Goal: Information Seeking & Learning: Learn about a topic

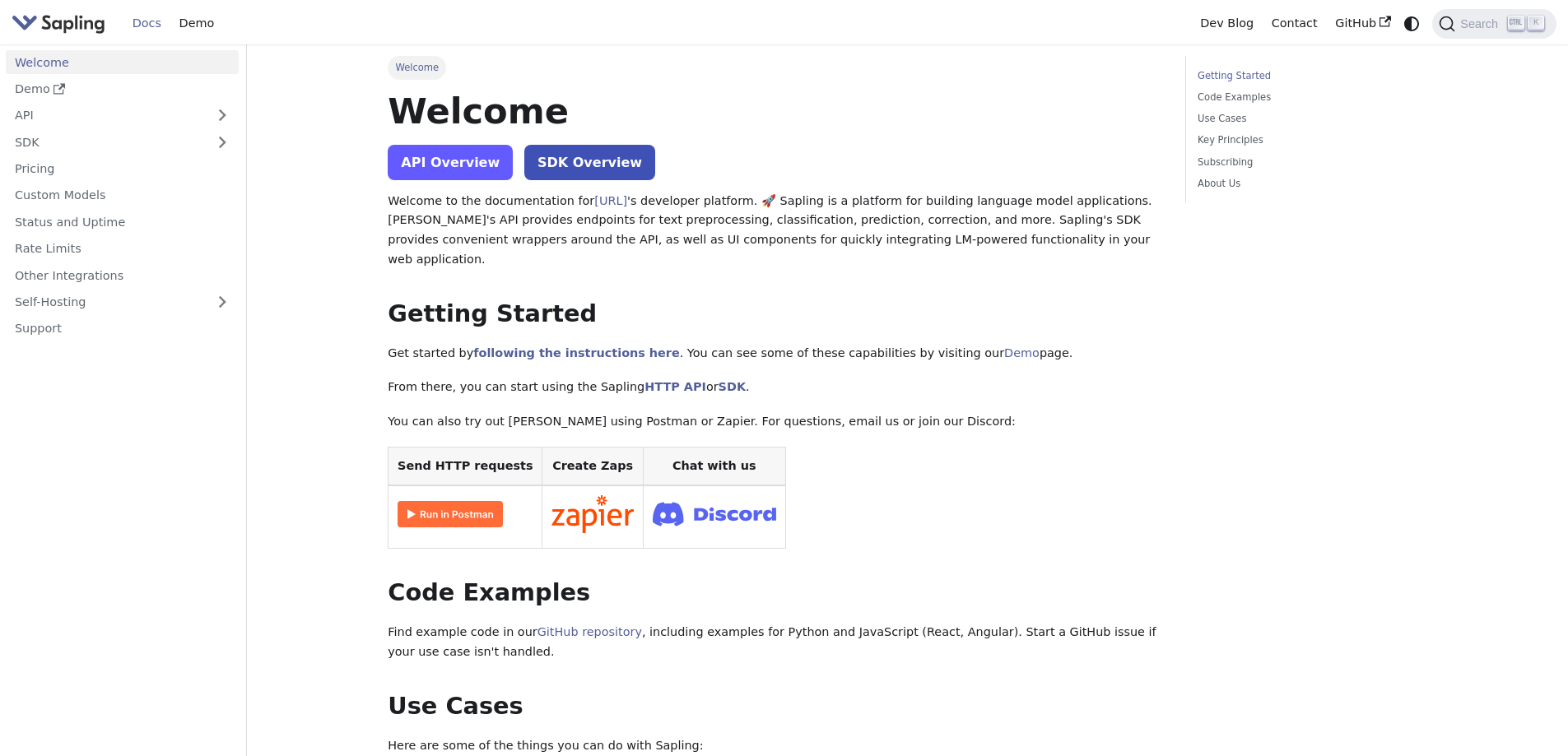
click at [460, 169] on link "API Overview" at bounding box center [450, 162] width 125 height 35
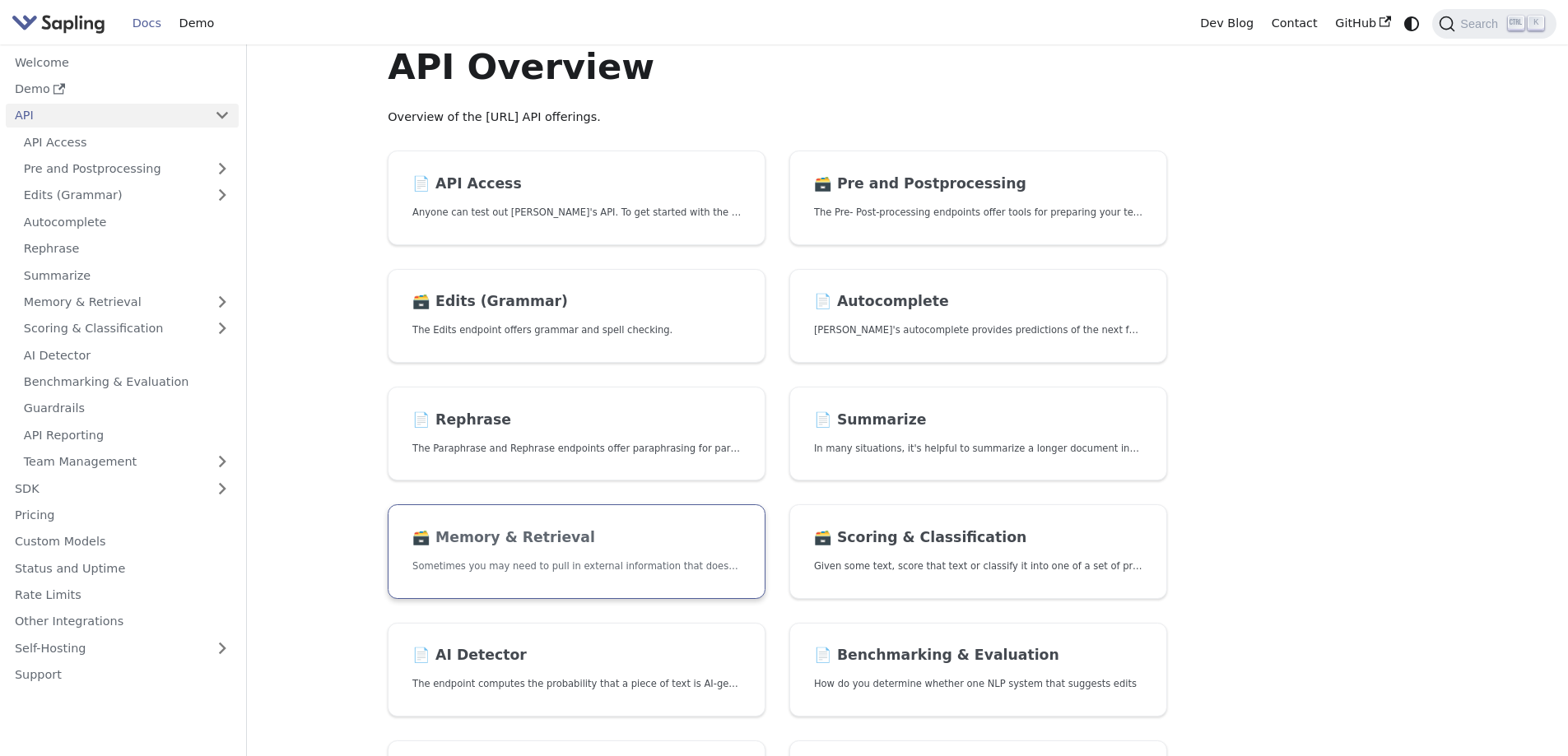
scroll to position [165, 0]
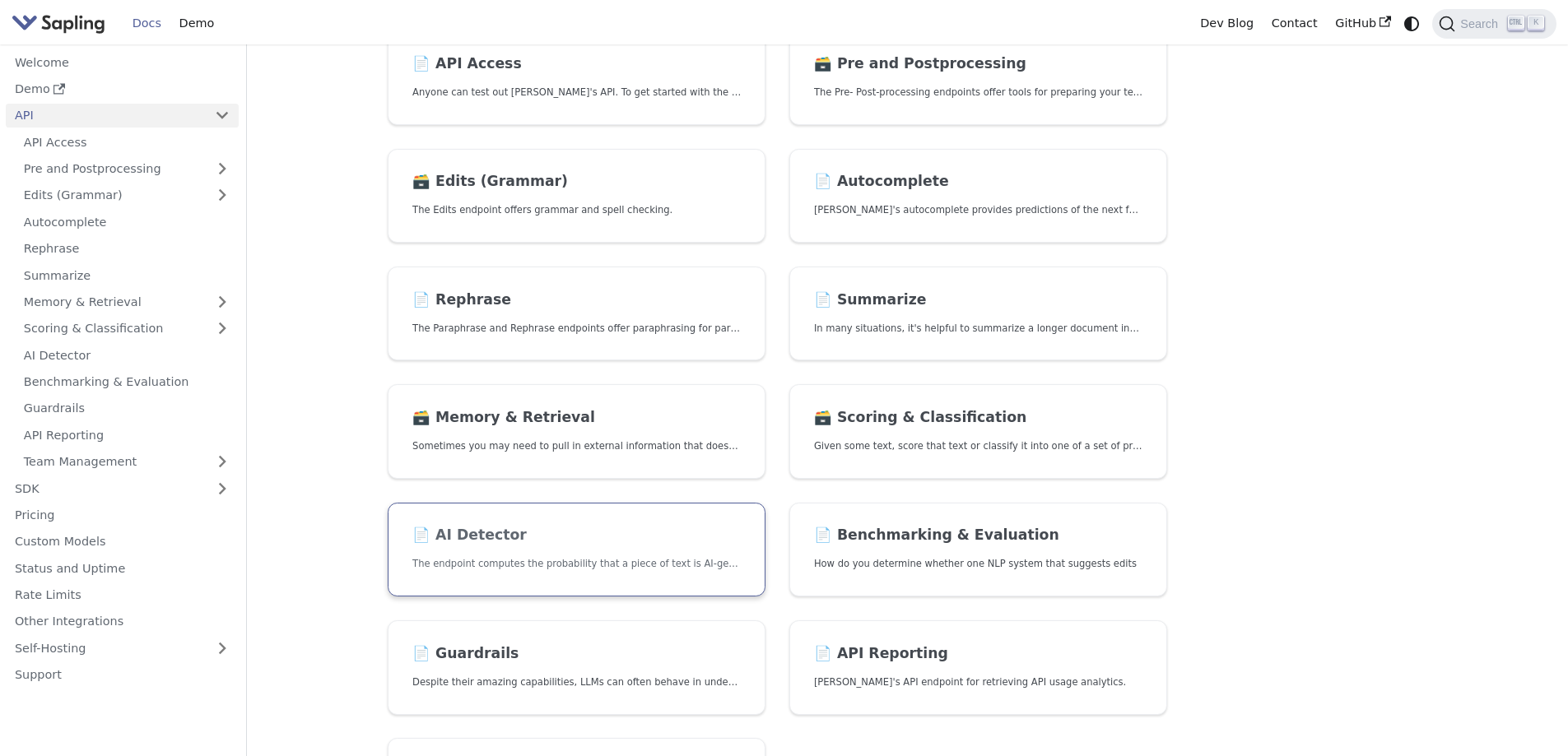
click at [511, 550] on link "📄️ AI Detector The endpoint computes the probability that a piece of text is AI…" at bounding box center [576, 550] width 378 height 95
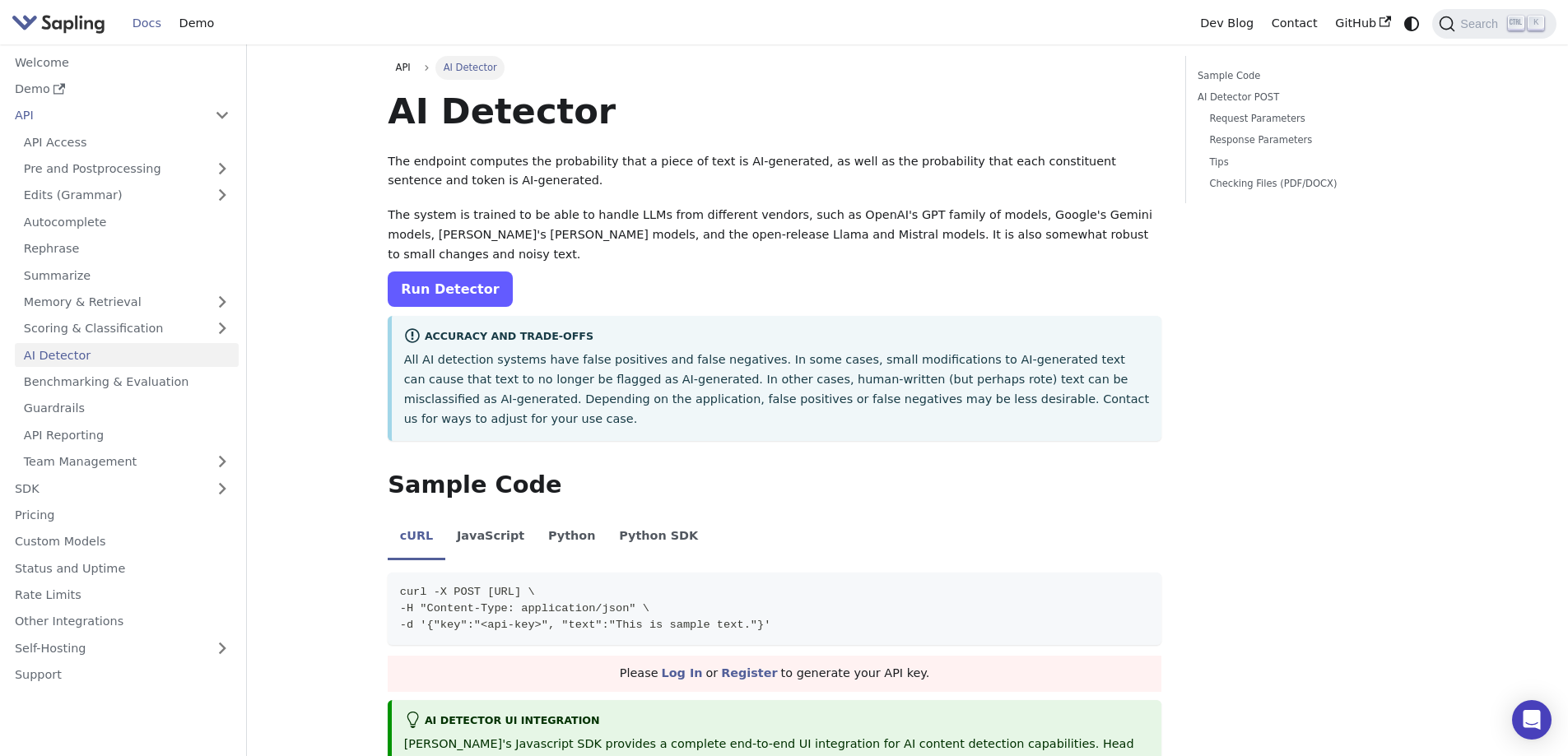
click at [460, 279] on link "Run Detector" at bounding box center [449, 289] width 124 height 35
